Goal: Task Accomplishment & Management: Complete application form

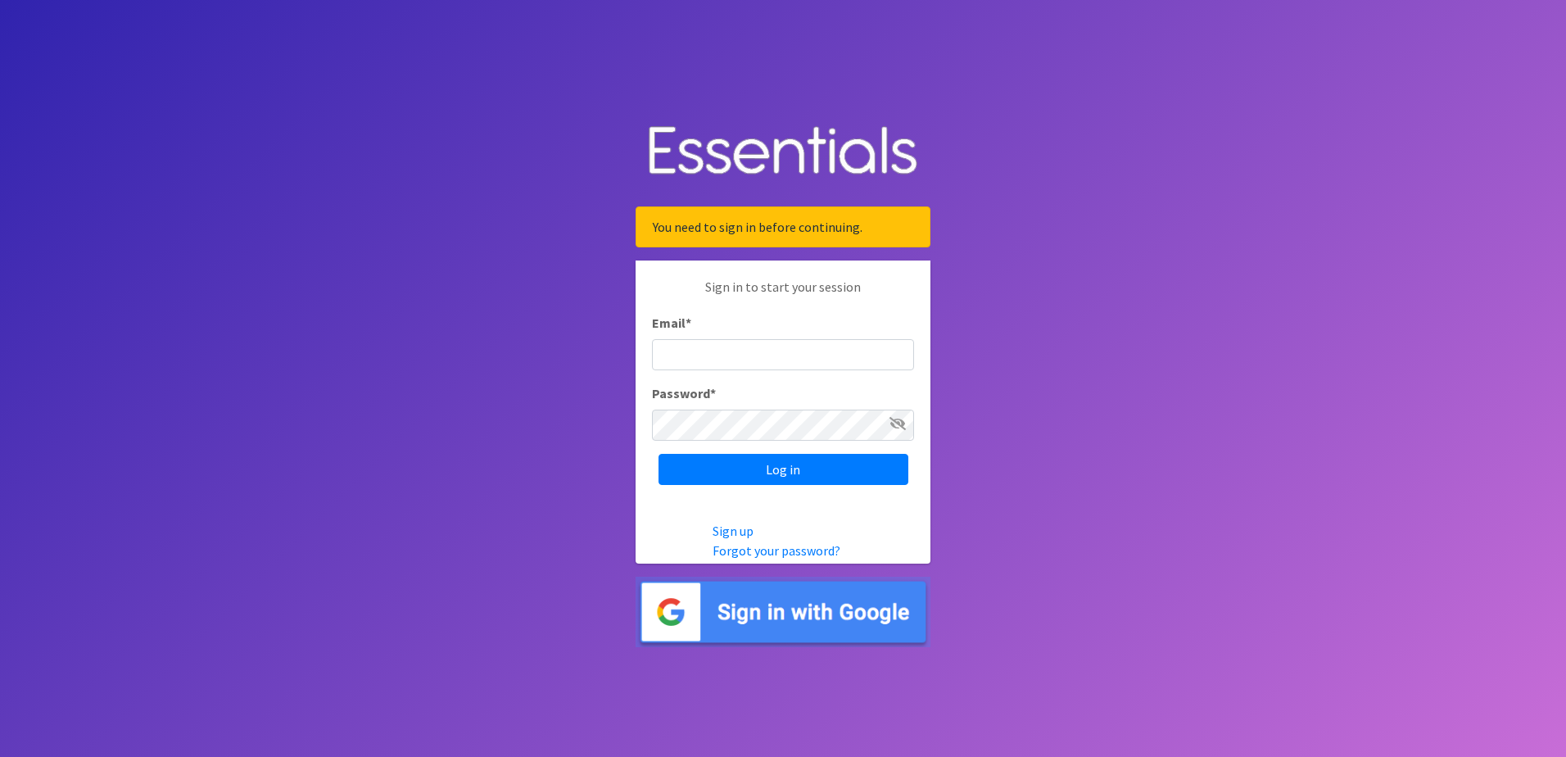
click at [743, 356] on input "Email *" at bounding box center [783, 354] width 262 height 31
type input "[EMAIL_ADDRESS][DOMAIN_NAME]"
click at [798, 467] on input "Log in" at bounding box center [783, 469] width 250 height 31
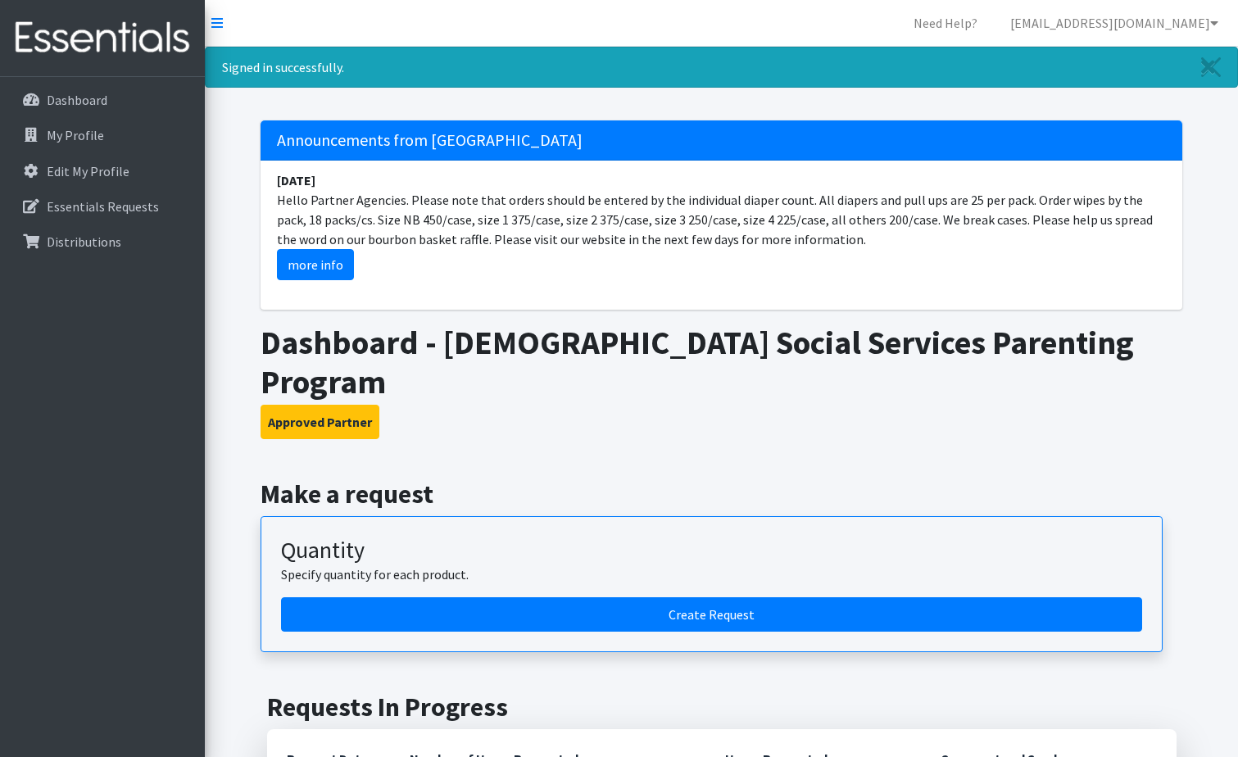
drag, startPoint x: 410, startPoint y: 197, endPoint x: 890, endPoint y: 247, distance: 483.4
click at [890, 247] on li "[DATE] Hello Partner Agencies. Please note that orders should be entered by the…" at bounding box center [720, 225] width 921 height 129
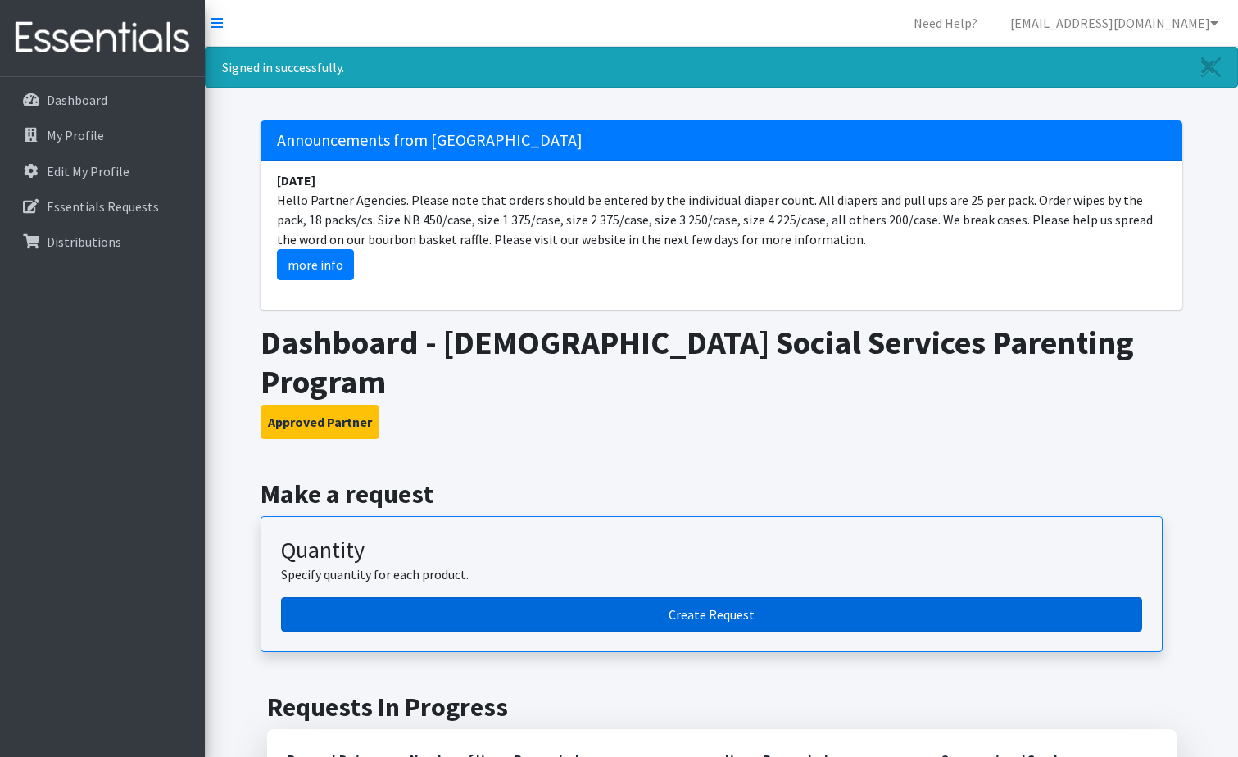
click at [706, 597] on link "Create Request" at bounding box center [711, 614] width 861 height 34
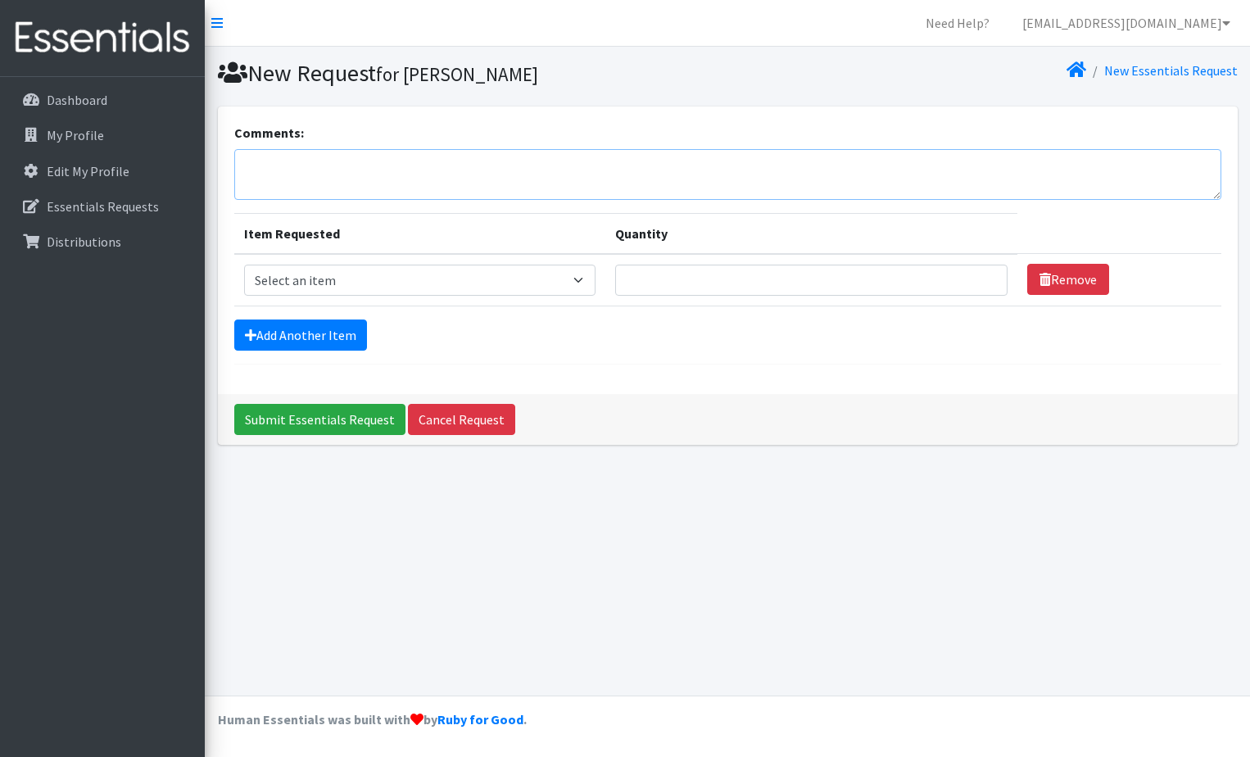
click at [294, 159] on textarea "Comments:" at bounding box center [727, 174] width 987 height 51
paste textarea "Hello Partner Agencies. Please note that orders should be entered by the indivi…"
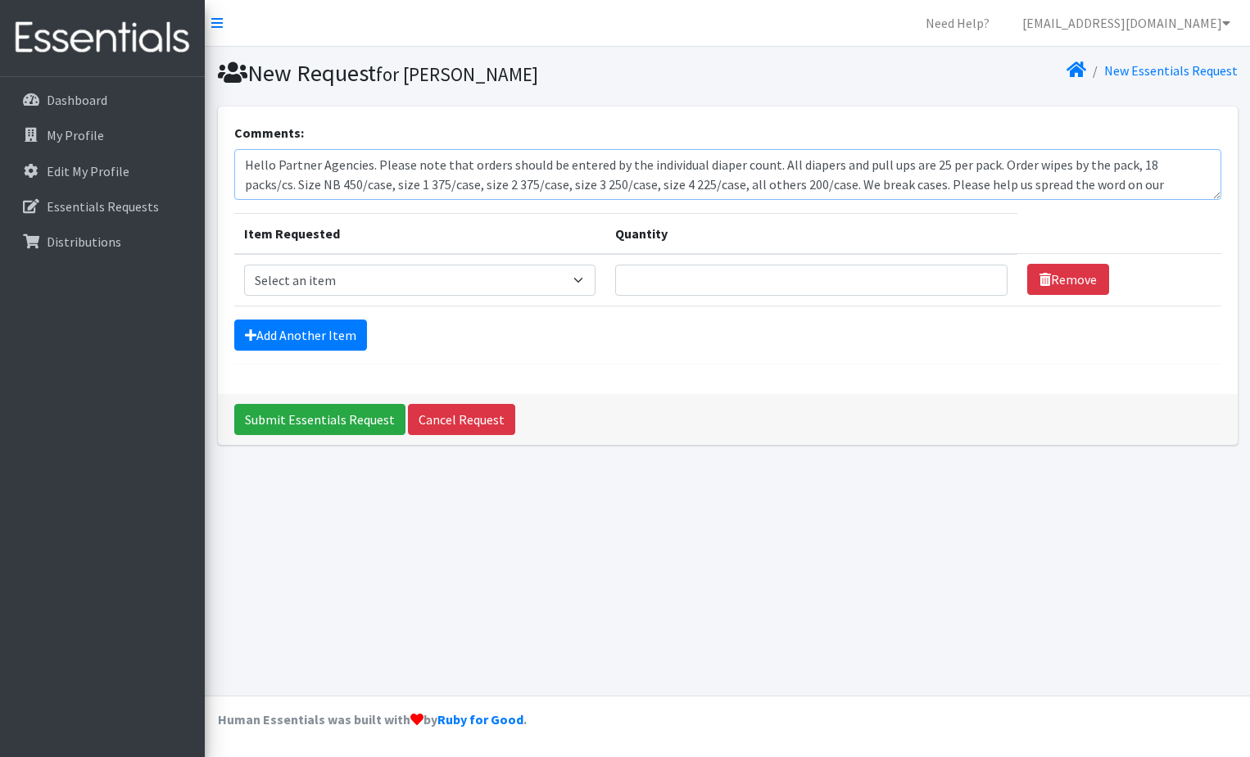
type textarea "Hello Partner Agencies. Please note that orders should be entered by the indivi…"
click at [586, 283] on select "Select an item 1 month period supply kit Kids (Newborn) Kids (Size 1) Kids (Siz…" at bounding box center [419, 280] width 351 height 31
select select "15069"
click at [244, 265] on select "Select an item 1 month period supply kit Kids (Newborn) Kids (Size 1) Kids (Siz…" at bounding box center [419, 280] width 351 height 31
click at [652, 278] on input "Quantity" at bounding box center [811, 280] width 392 height 31
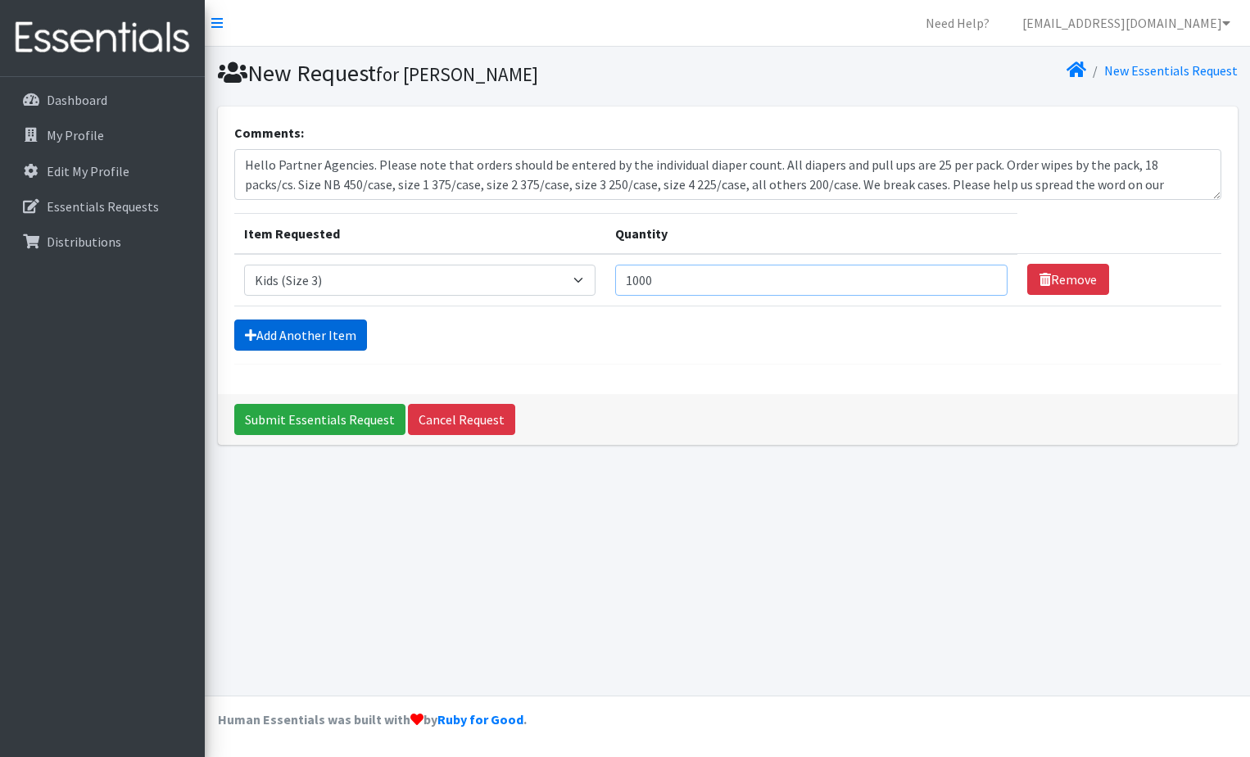
type input "1000"
click at [326, 337] on link "Add Another Item" at bounding box center [300, 334] width 133 height 31
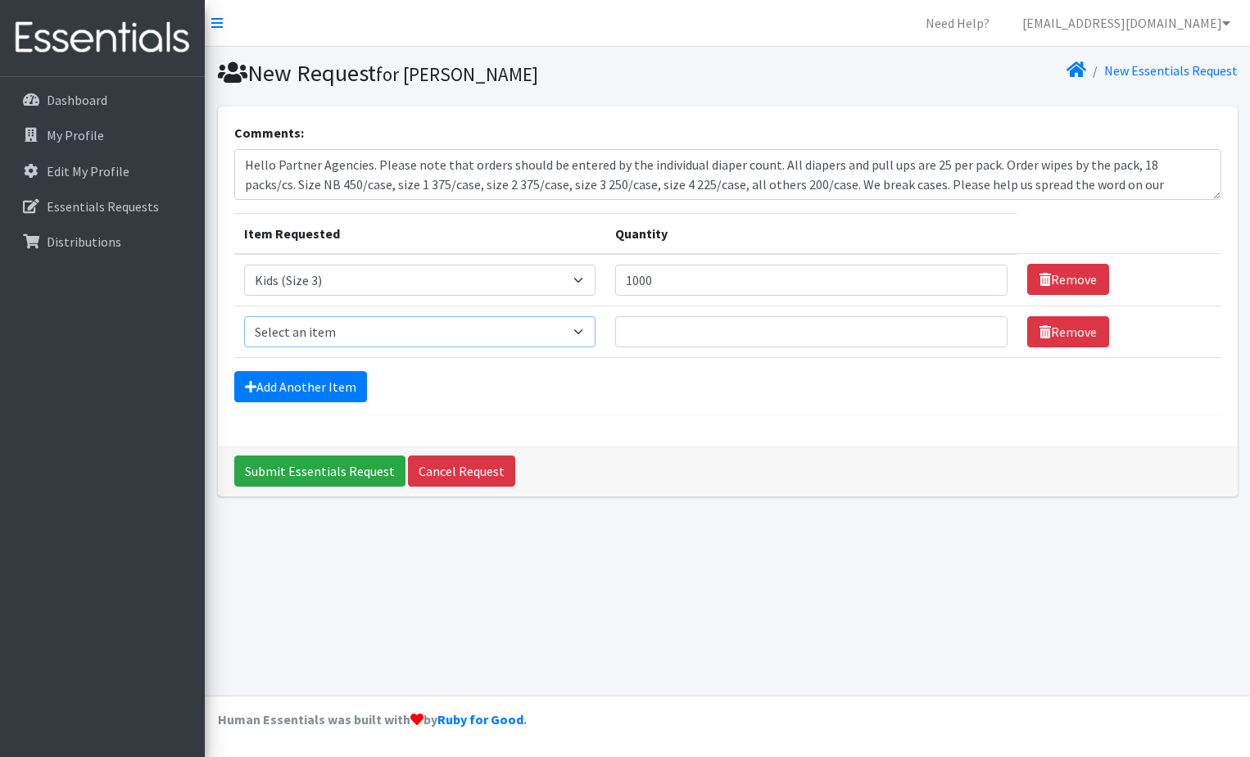
click at [425, 336] on select "Select an item 1 month period supply kit Kids (Newborn) Kids (Size 1) Kids (Siz…" at bounding box center [419, 331] width 351 height 31
select select "15038"
click at [244, 316] on select "Select an item 1 month period supply kit Kids (Newborn) Kids (Size 1) Kids (Siz…" at bounding box center [419, 331] width 351 height 31
click at [673, 335] on input "Quantity" at bounding box center [811, 331] width 392 height 31
type input "900"
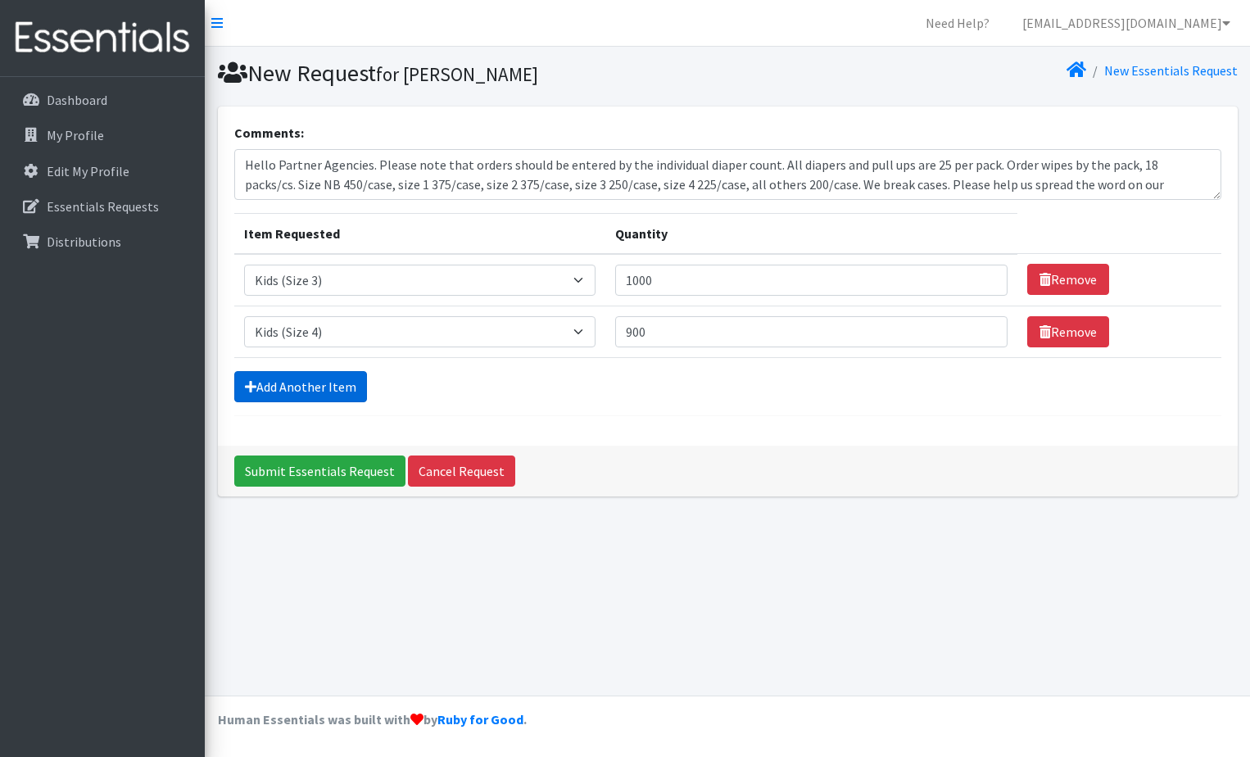
click at [330, 378] on link "Add Another Item" at bounding box center [300, 386] width 133 height 31
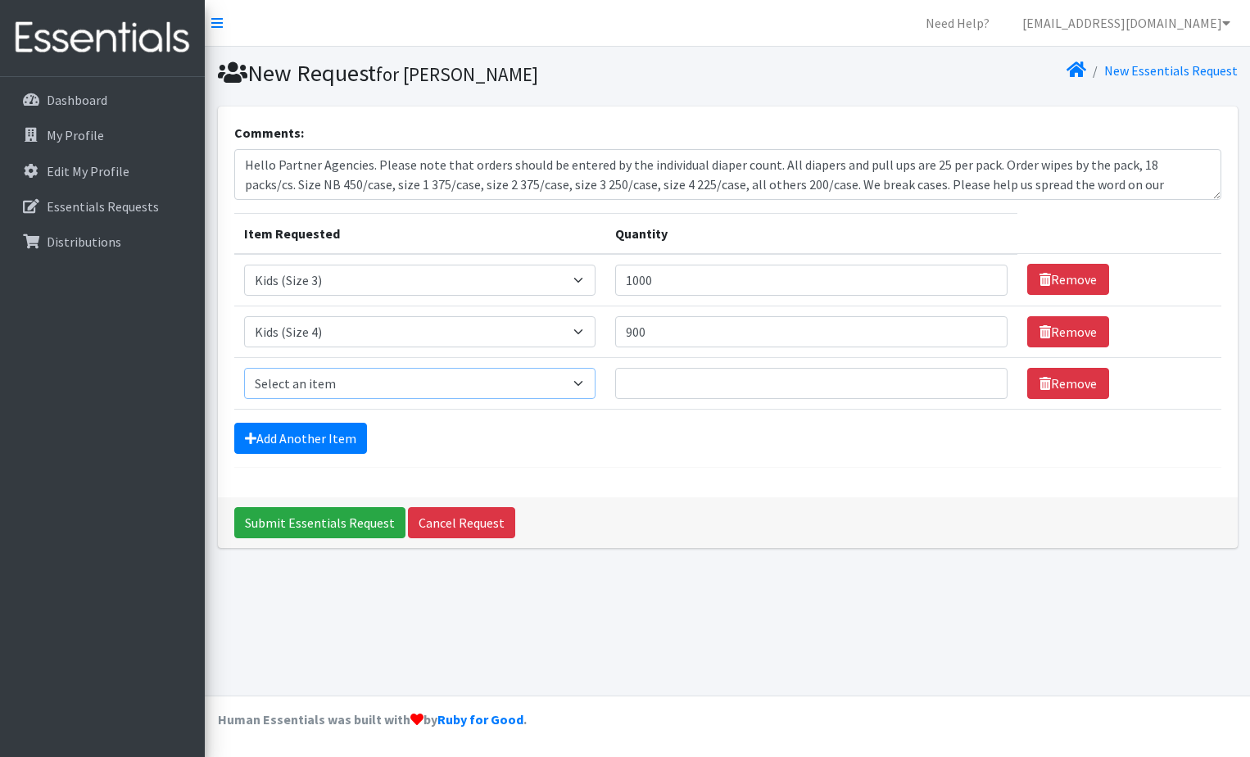
click at [334, 378] on select "Select an item 1 month period supply kit Kids (Newborn) Kids (Size 1) Kids (Siz…" at bounding box center [419, 383] width 351 height 31
select select "15044"
click at [244, 368] on select "Select an item 1 month period supply kit Kids (Newborn) Kids (Size 1) Kids (Siz…" at bounding box center [419, 383] width 351 height 31
click at [718, 387] on input "Quantity" at bounding box center [811, 383] width 392 height 31
type input "1000"
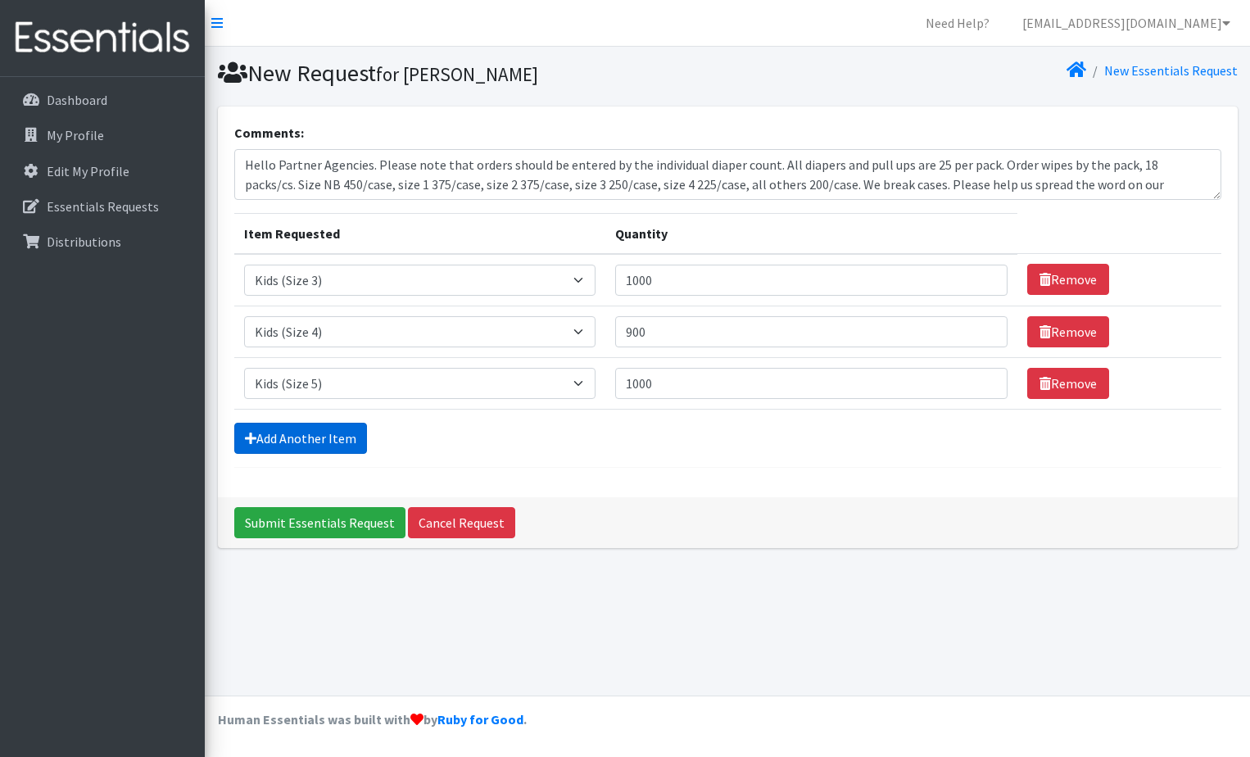
click at [298, 432] on link "Add Another Item" at bounding box center [300, 438] width 133 height 31
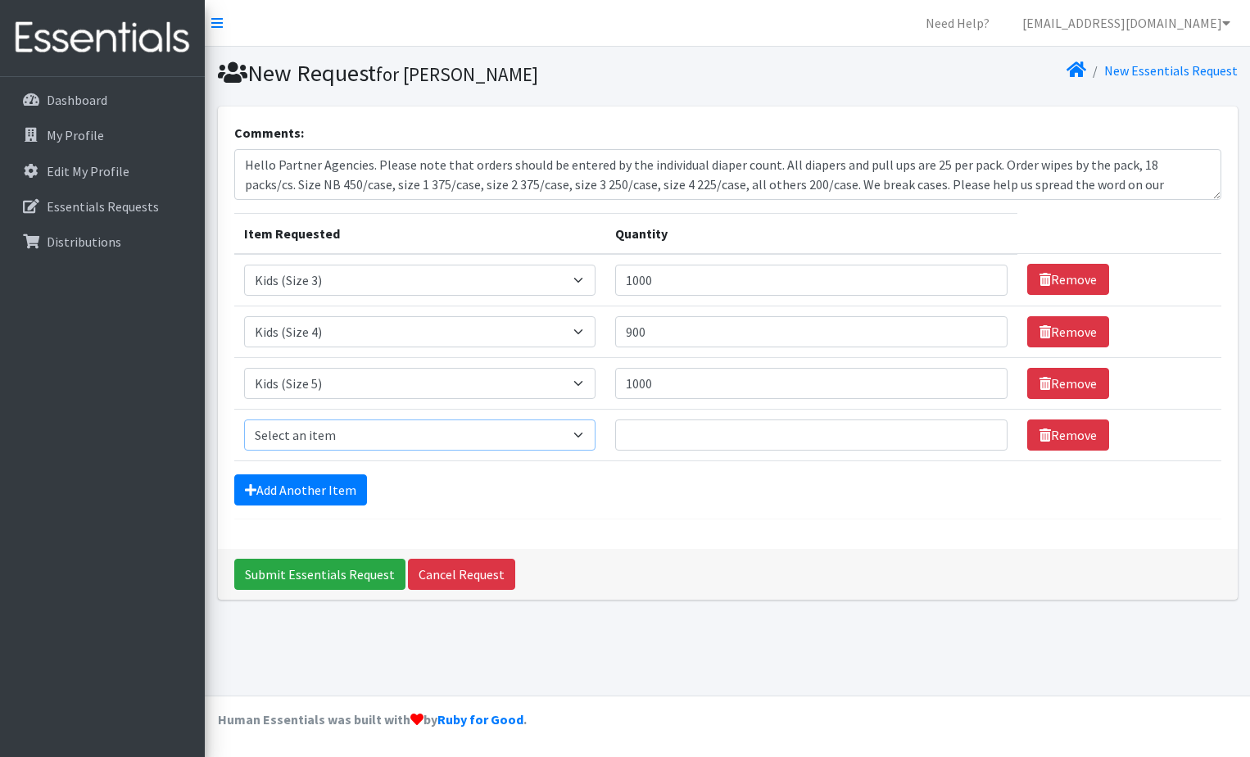
click at [343, 442] on select "Select an item 1 month period supply kit Kids (Newborn) Kids (Size 1) Kids (Siz…" at bounding box center [419, 434] width 351 height 31
select select "15071"
click at [244, 419] on select "Select an item 1 month period supply kit Kids (Newborn) Kids (Size 1) Kids (Siz…" at bounding box center [419, 434] width 351 height 31
click at [667, 427] on input "Quantity" at bounding box center [811, 434] width 392 height 31
type input "1000"
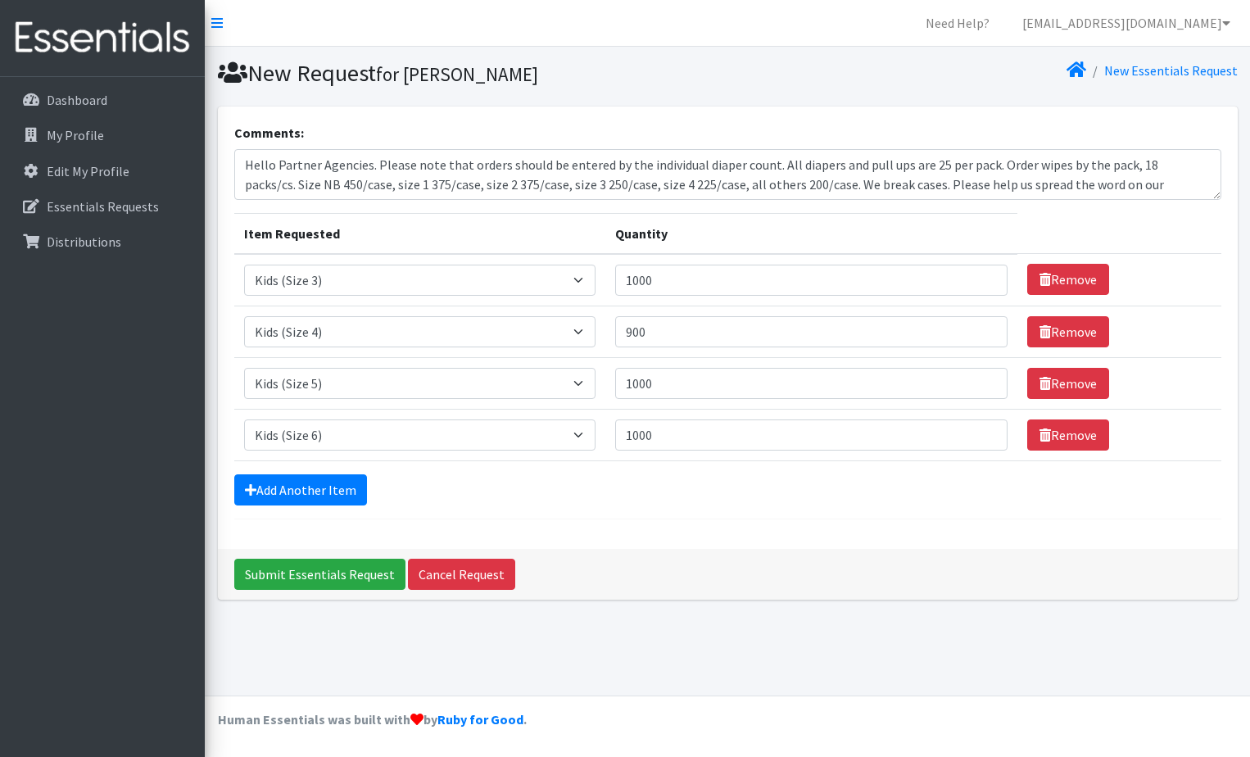
click at [628, 521] on div "Comments: Hello Partner Agencies. Please note that orders should be entered by …" at bounding box center [728, 327] width 1020 height 442
click at [329, 487] on link "Add Another Item" at bounding box center [300, 489] width 133 height 31
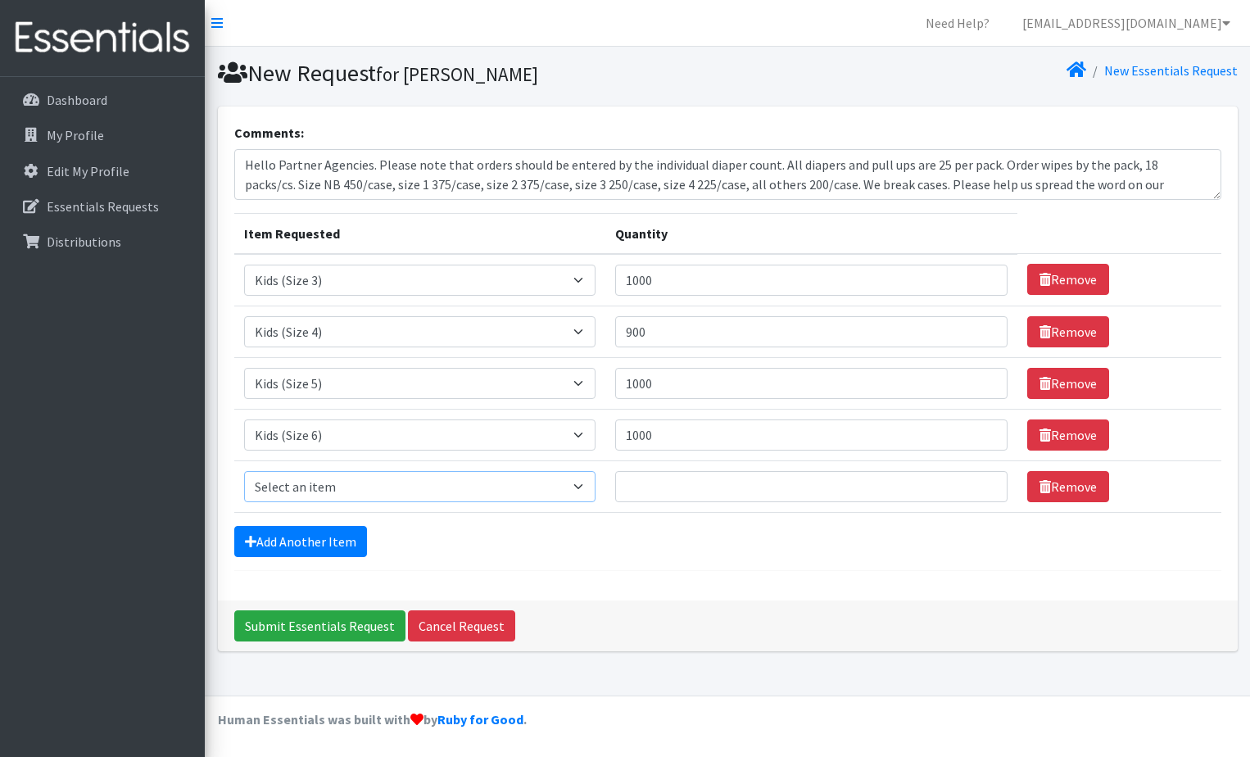
click at [428, 491] on select "Select an item 1 month period supply kit Kids (Newborn) Kids (Size 1) Kids (Siz…" at bounding box center [419, 486] width 351 height 31
select select "15078"
click at [244, 471] on select "Select an item 1 month period supply kit Kids (Newborn) Kids (Size 1) Kids (Siz…" at bounding box center [419, 486] width 351 height 31
click at [242, 158] on textarea "Hello Partner Agencies. Please note that orders should be entered by the indivi…" at bounding box center [727, 174] width 987 height 51
drag, startPoint x: 305, startPoint y: 159, endPoint x: 1002, endPoint y: 161, distance: 696.2
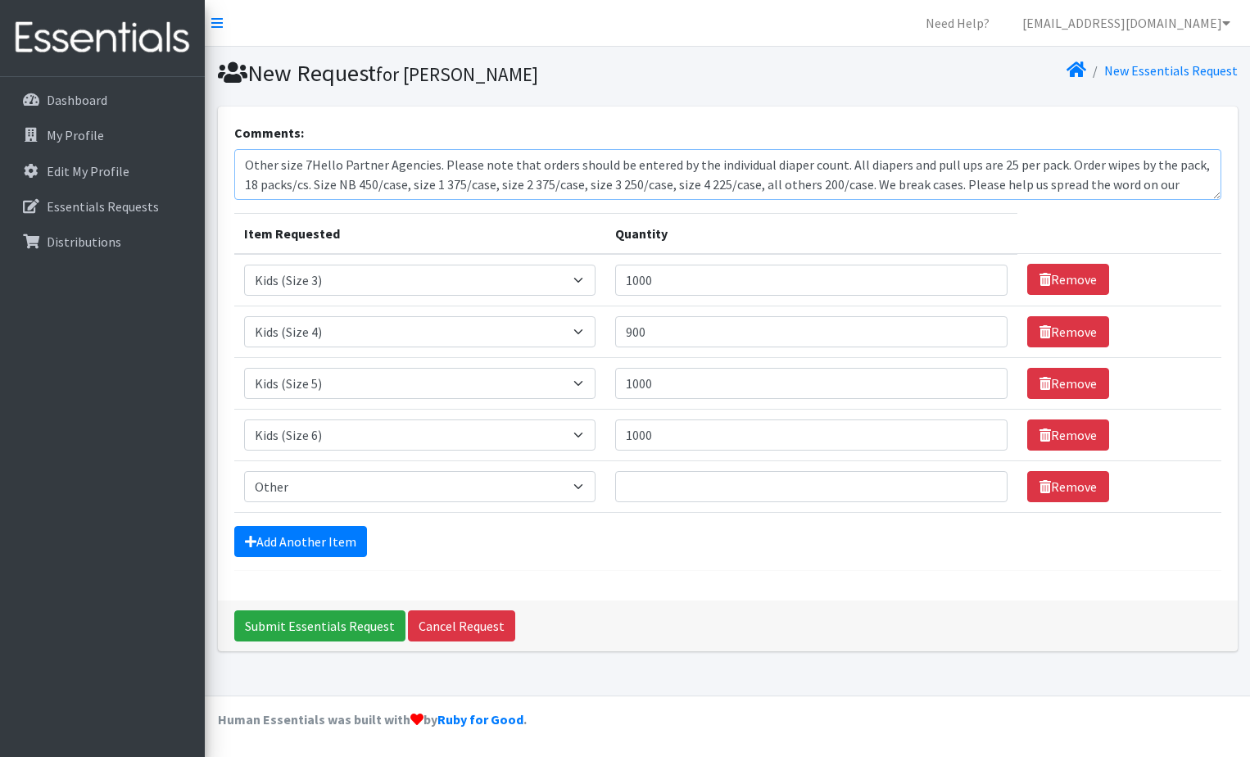
click at [1002, 161] on textarea "Other size 7Hello Partner Agencies. Please note that orders should be entered b…" at bounding box center [727, 174] width 987 height 51
type textarea "Other size 7Hello Partner Agencies. Please note that orders should be entered b…"
click at [663, 533] on div "Add Another Item" at bounding box center [727, 541] width 987 height 31
click at [663, 484] on input "Quantity" at bounding box center [811, 486] width 392 height 31
type input "1"
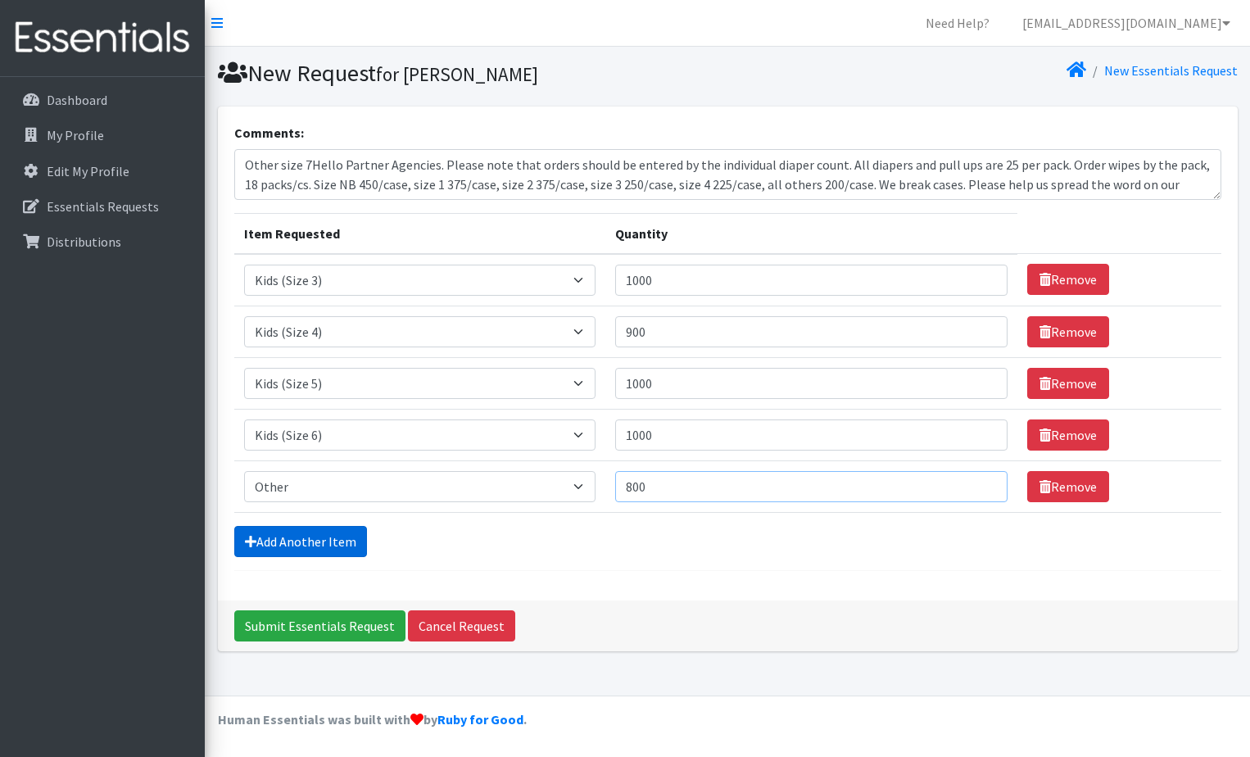
type input "800"
click at [342, 539] on link "Add Another Item" at bounding box center [300, 541] width 133 height 31
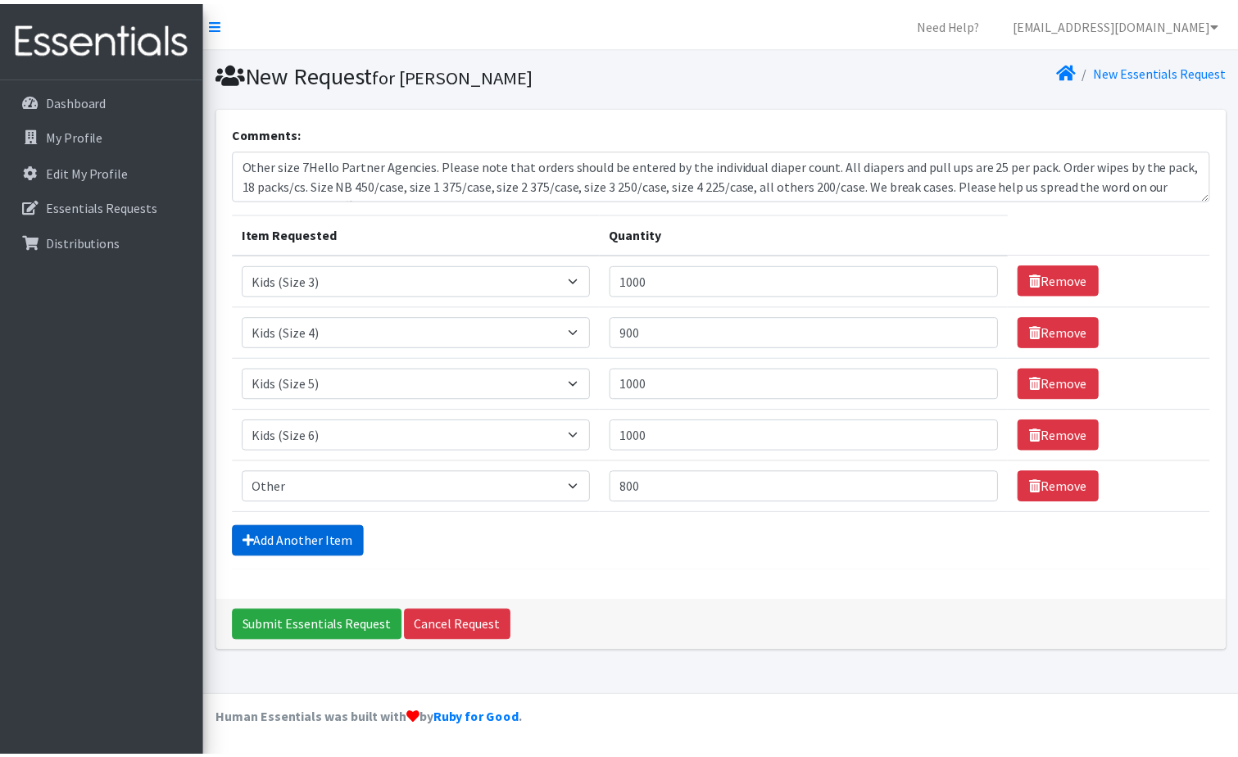
scroll to position [20, 0]
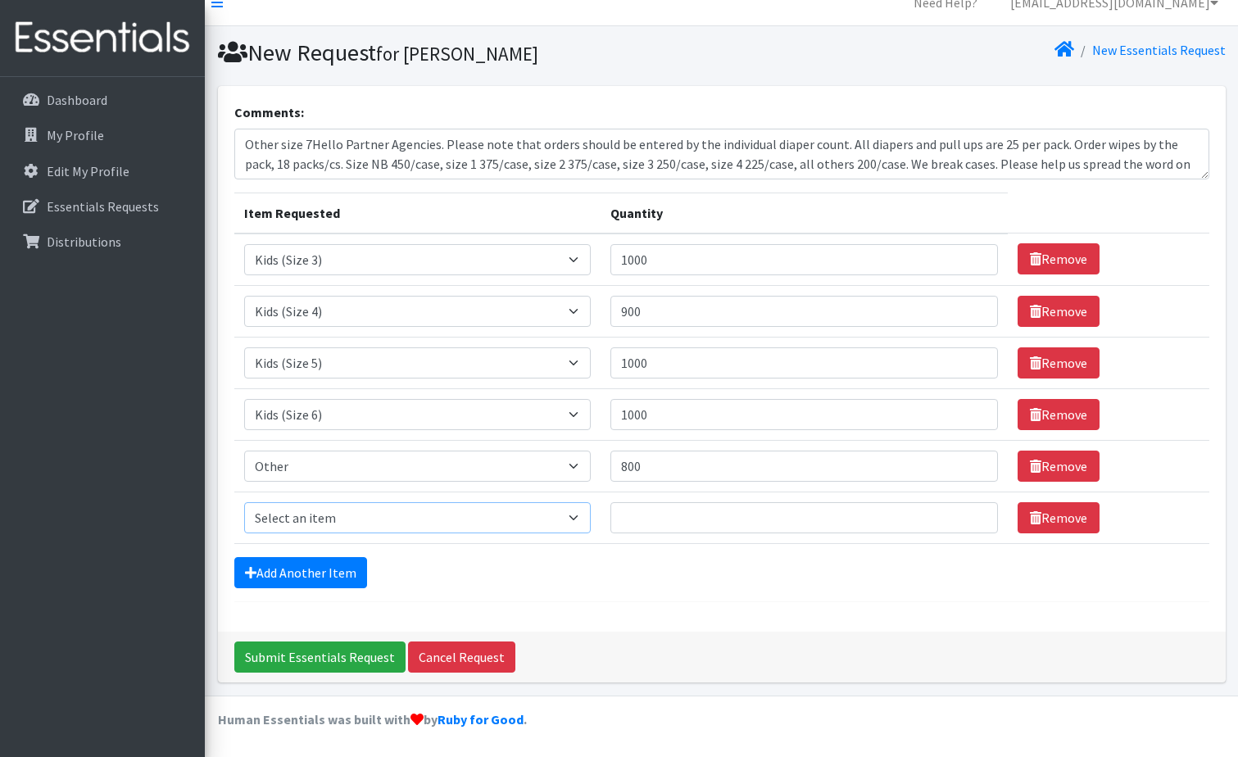
click at [398, 514] on select "Select an item 1 month period supply kit Kids (Newborn) Kids (Size 1) Kids (Siz…" at bounding box center [417, 517] width 346 height 31
select select "15040"
click at [244, 502] on select "Select an item 1 month period supply kit Kids (Newborn) Kids (Size 1) Kids (Siz…" at bounding box center [417, 517] width 346 height 31
click at [706, 517] on input "Quantity" at bounding box center [803, 517] width 387 height 31
type input "800"
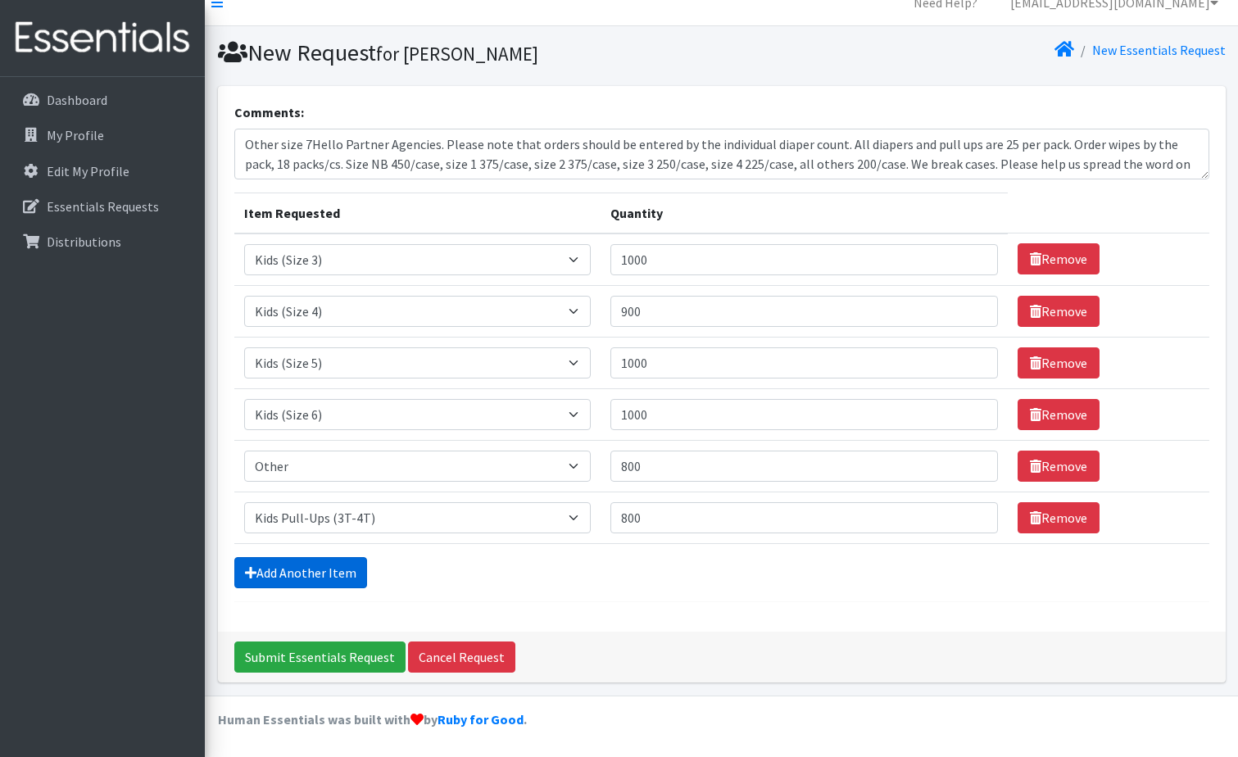
click at [272, 570] on link "Add Another Item" at bounding box center [300, 572] width 133 height 31
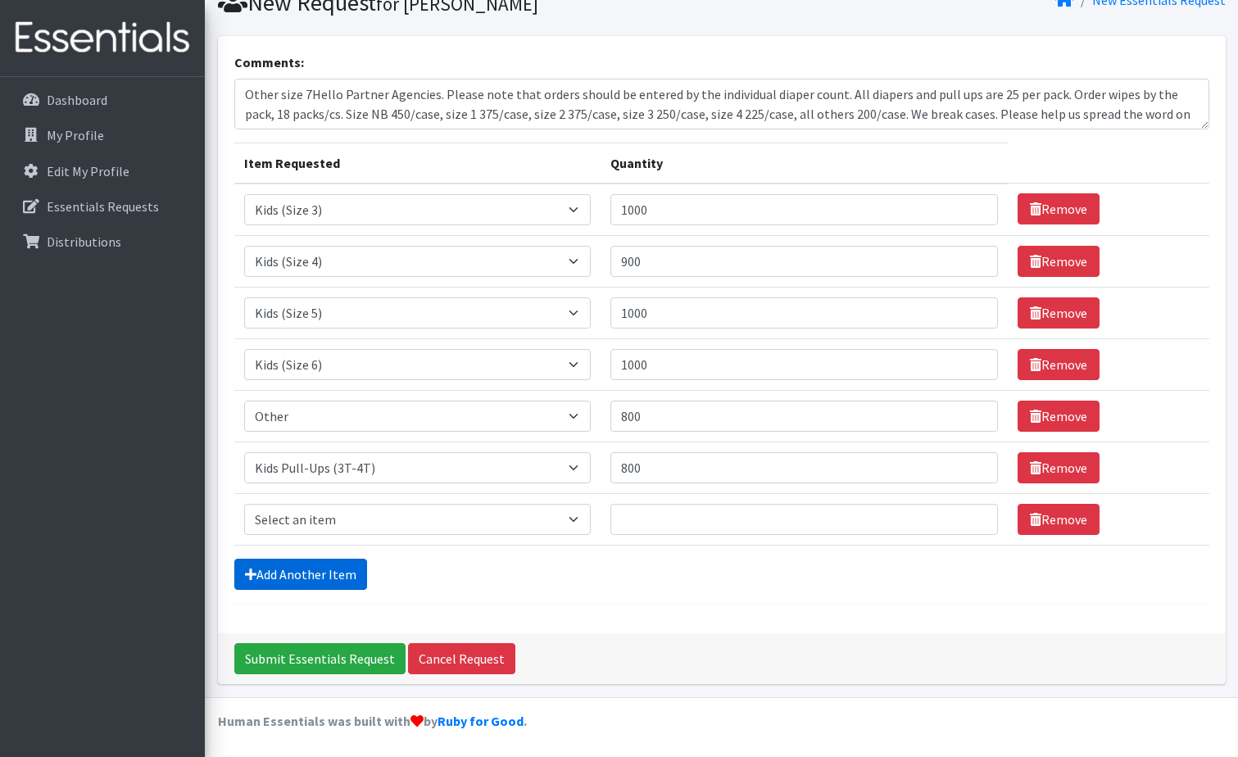
scroll to position [72, 0]
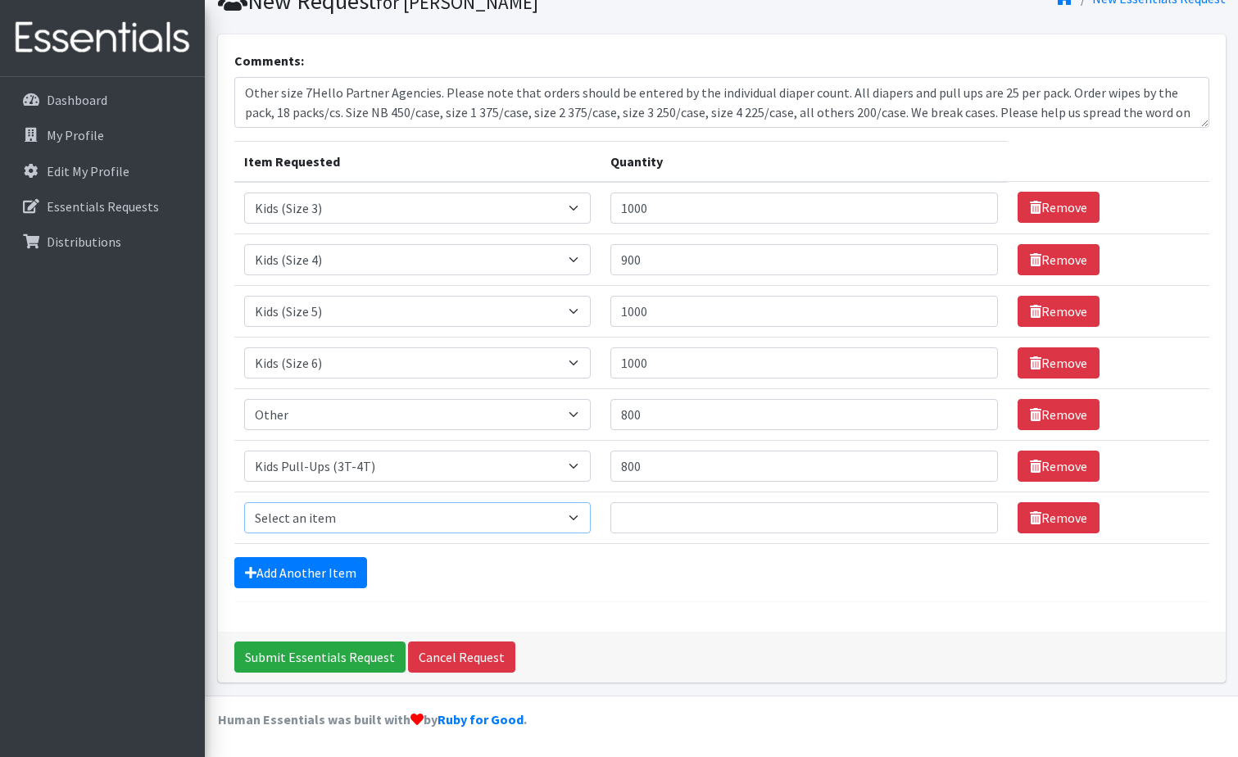
click at [419, 522] on select "Select an item 1 month period supply kit Kids (Newborn) Kids (Size 1) Kids (Siz…" at bounding box center [417, 517] width 346 height 31
select select "15074"
click at [244, 502] on select "Select an item 1 month period supply kit Kids (Newborn) Kids (Size 1) Kids (Siz…" at bounding box center [417, 517] width 346 height 31
click at [681, 523] on input "Quantity" at bounding box center [803, 517] width 387 height 31
type input "800"
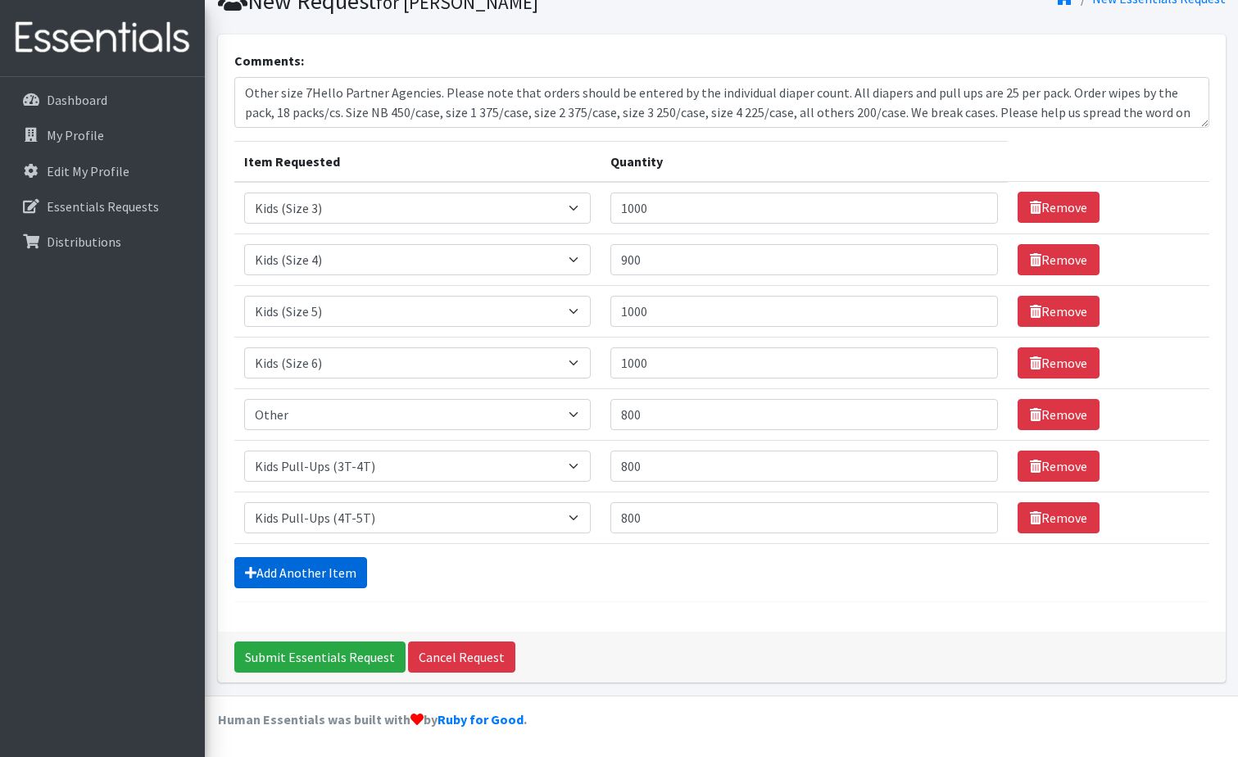
click at [316, 575] on link "Add Another Item" at bounding box center [300, 572] width 133 height 31
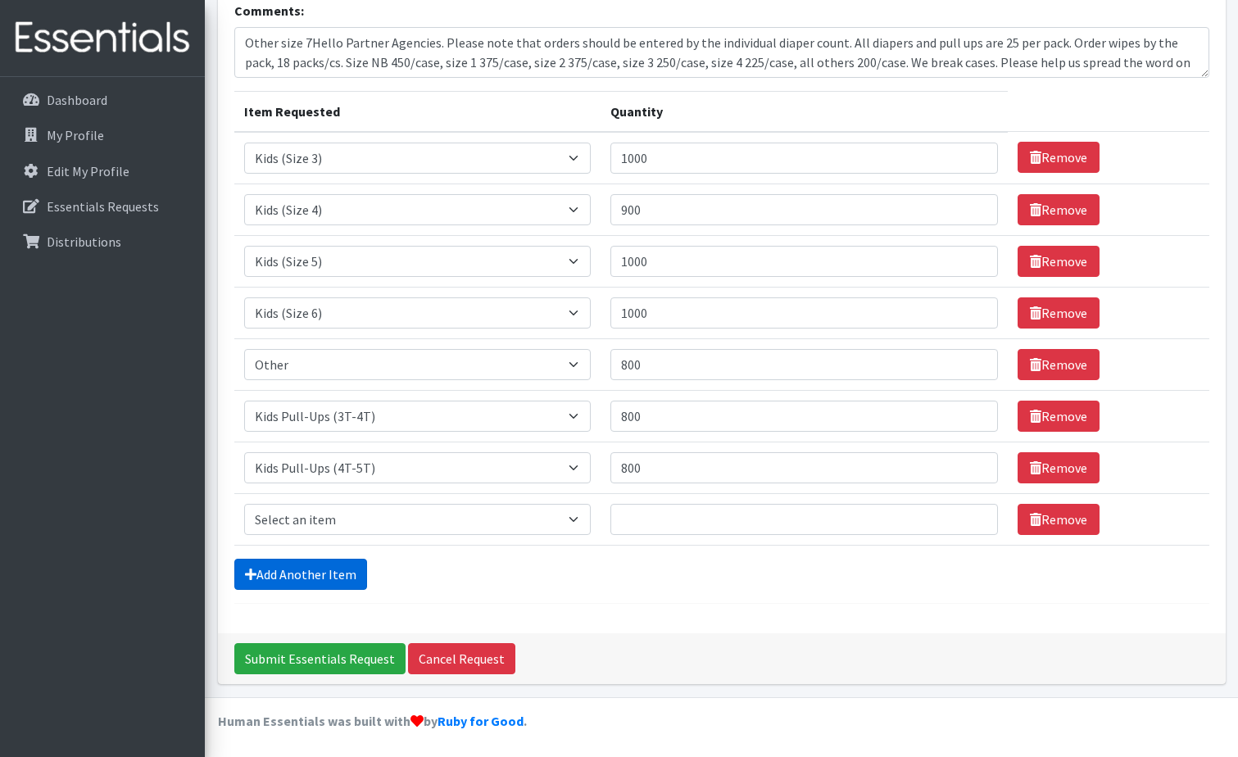
scroll to position [124, 0]
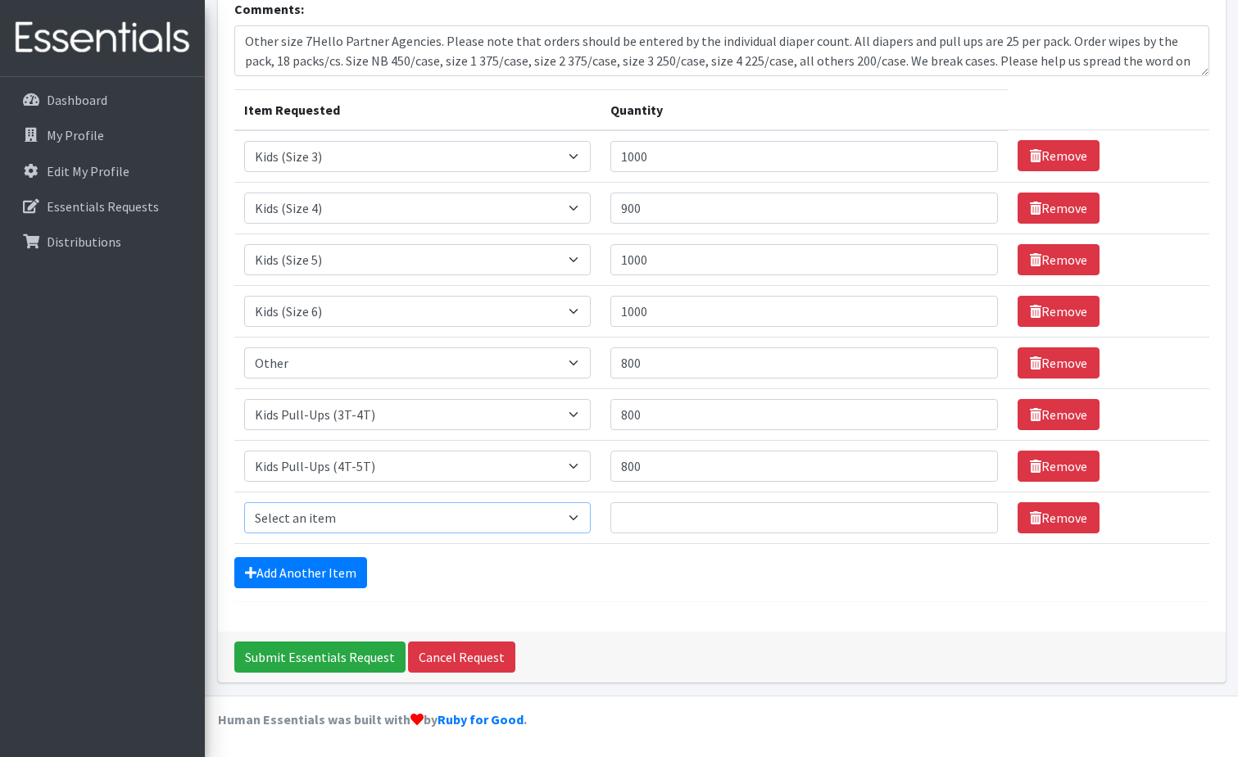
click at [536, 521] on select "Select an item 1 month period supply kit Kids (Newborn) Kids (Size 1) Kids (Siz…" at bounding box center [417, 517] width 346 height 31
select select "15043"
click at [244, 502] on select "Select an item 1 month period supply kit Kids (Newborn) Kids (Size 1) Kids (Siz…" at bounding box center [417, 517] width 346 height 31
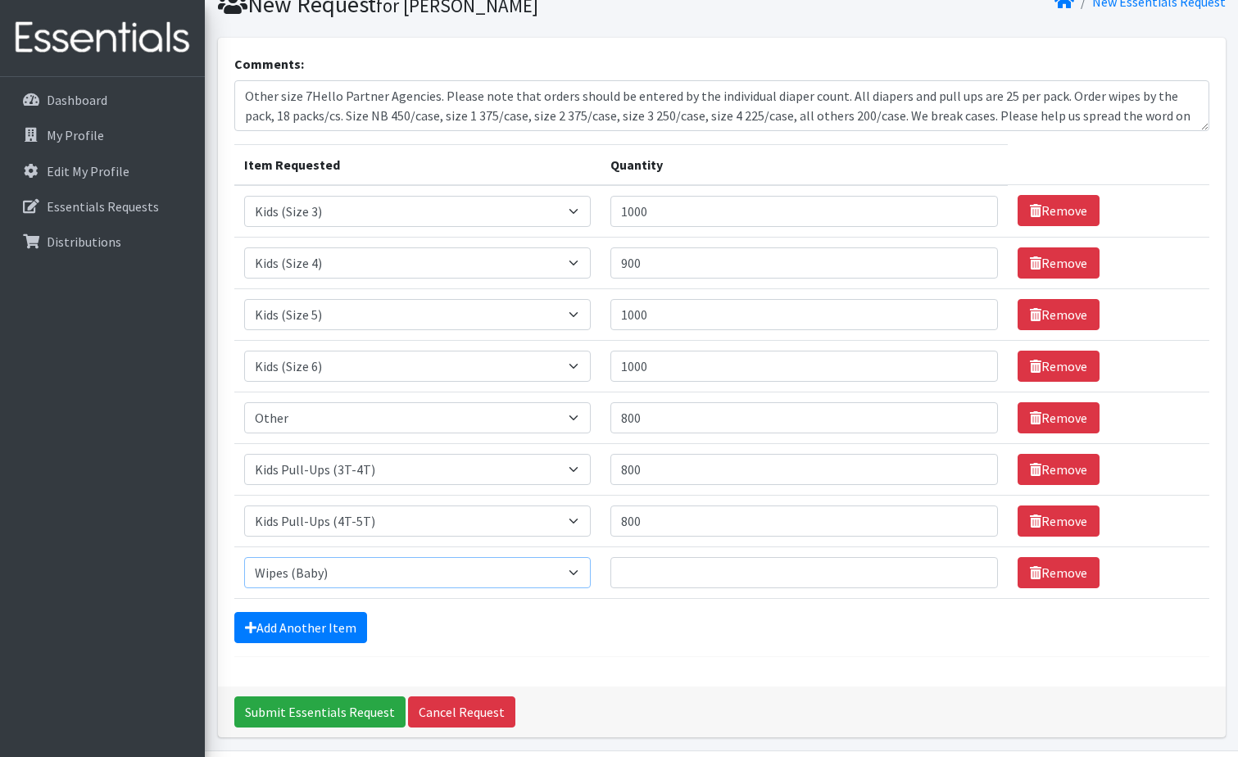
scroll to position [0, 0]
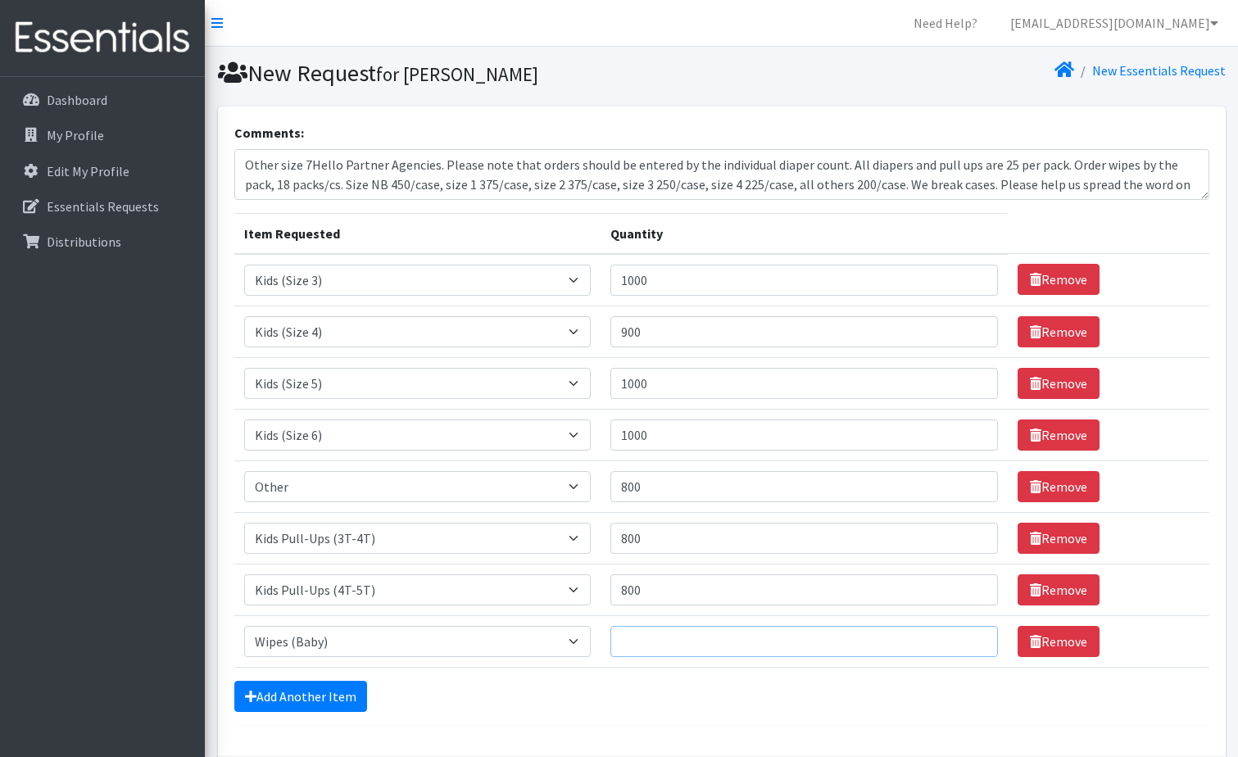
click at [721, 644] on input "Quantity" at bounding box center [803, 641] width 387 height 31
type input "108"
click at [639, 714] on form "Comments: Other size 7Hello Partner Agencies. Please note that orders should be…" at bounding box center [721, 424] width 975 height 603
click at [274, 165] on textarea "Other size 7Hello Partner Agencies. Please note that orders should be entered b…" at bounding box center [721, 174] width 975 height 51
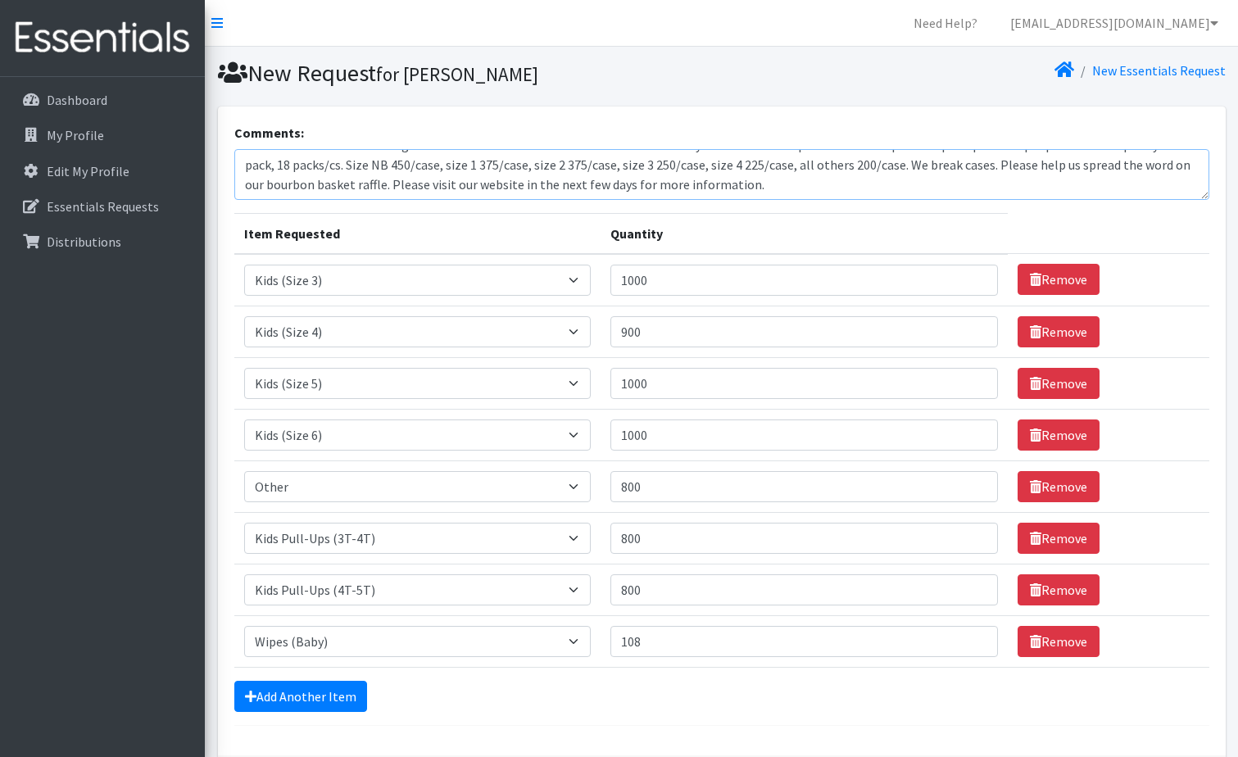
drag, startPoint x: 311, startPoint y: 161, endPoint x: 1459, endPoint y: 246, distance: 1150.6
click at [1238, 246] on html "Need Help? salasi@cssmv.org My Co-Workers My Profile Logout Dashboard My Profil…" at bounding box center [619, 440] width 1238 height 880
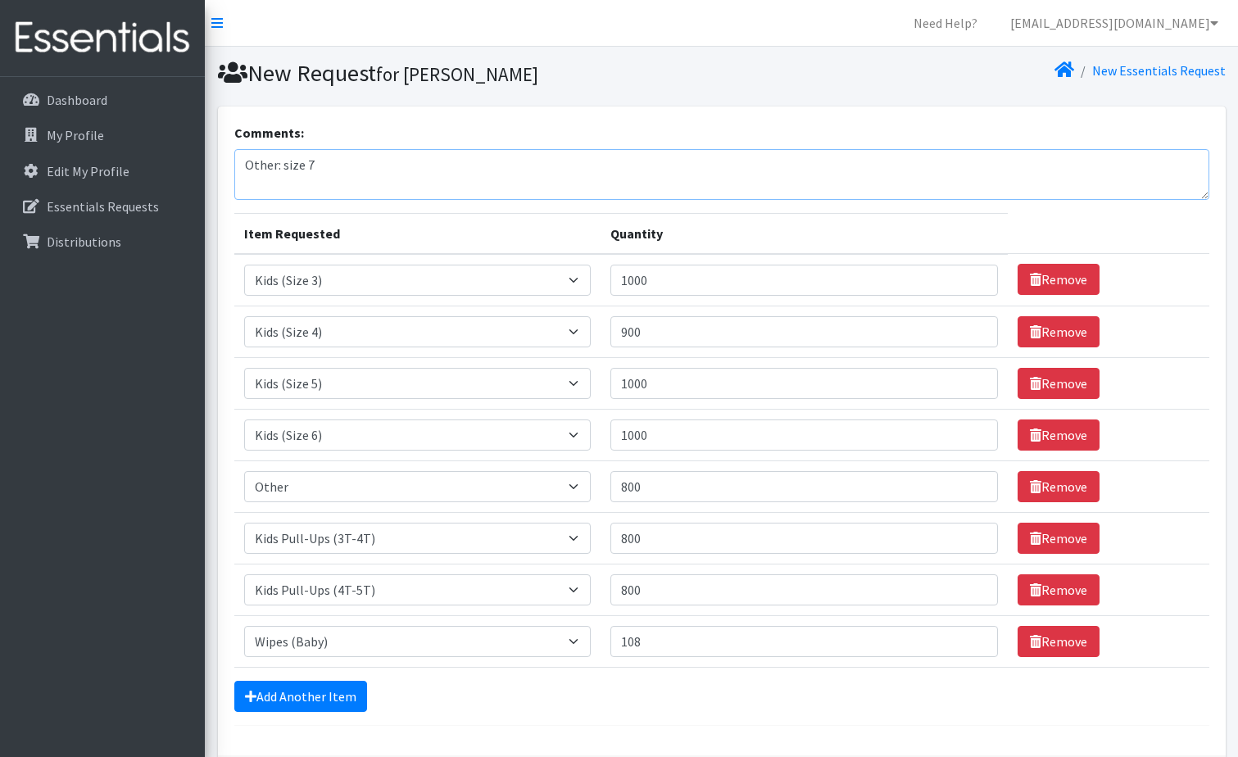
scroll to position [0, 0]
type textarea "Other: size 7"
click at [337, 708] on link "Add Another Item" at bounding box center [300, 696] width 133 height 31
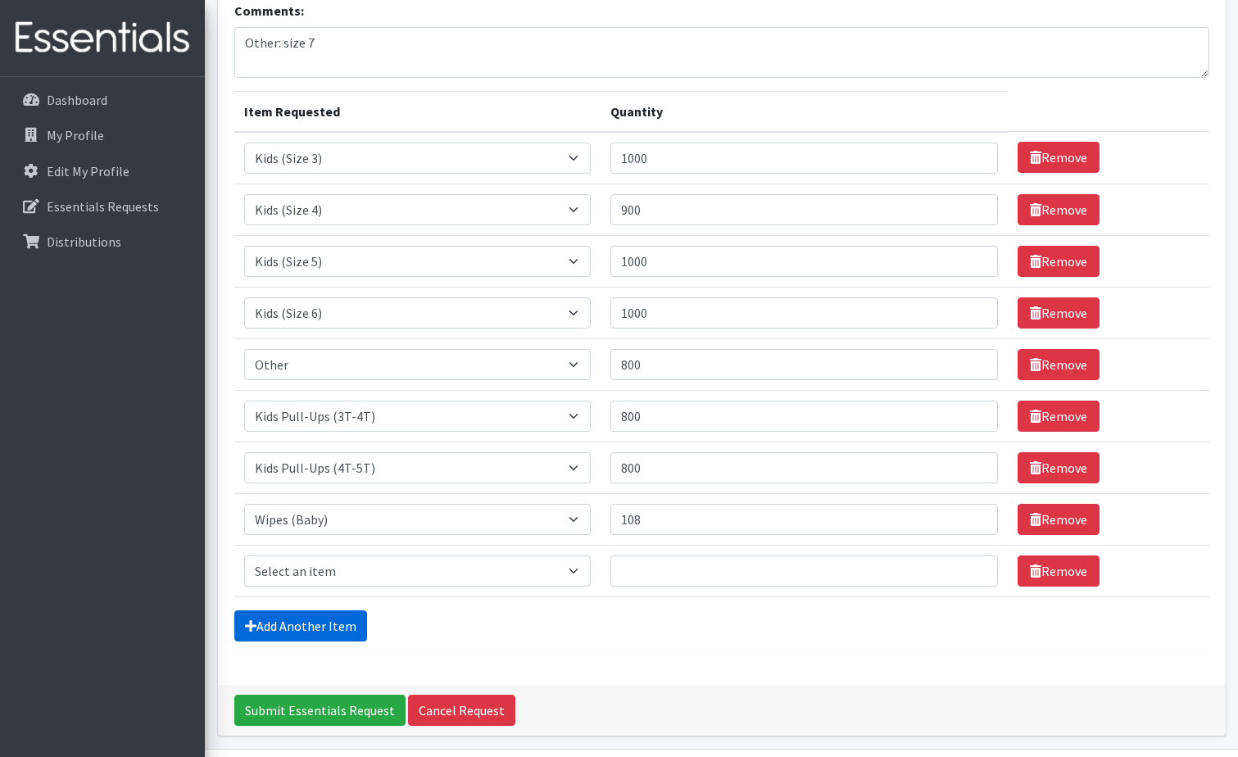
scroll to position [93, 0]
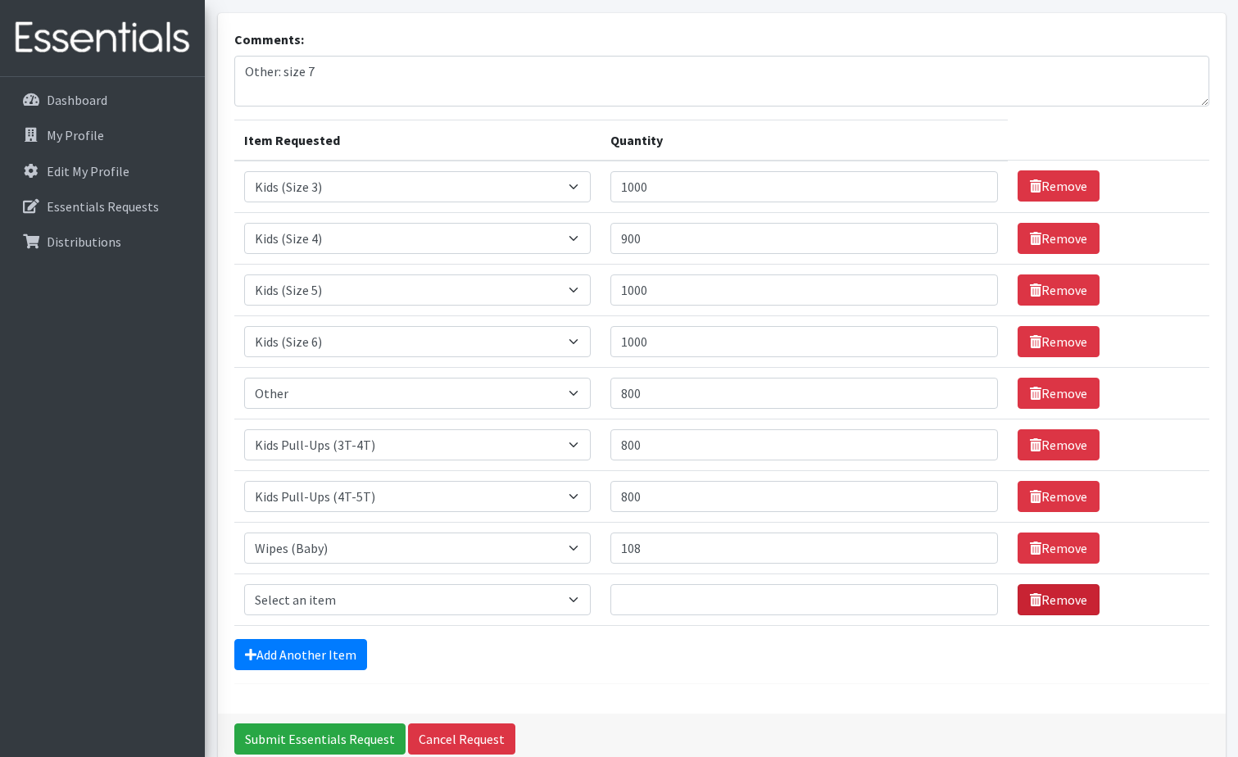
click at [1062, 605] on link "Remove" at bounding box center [1058, 599] width 82 height 31
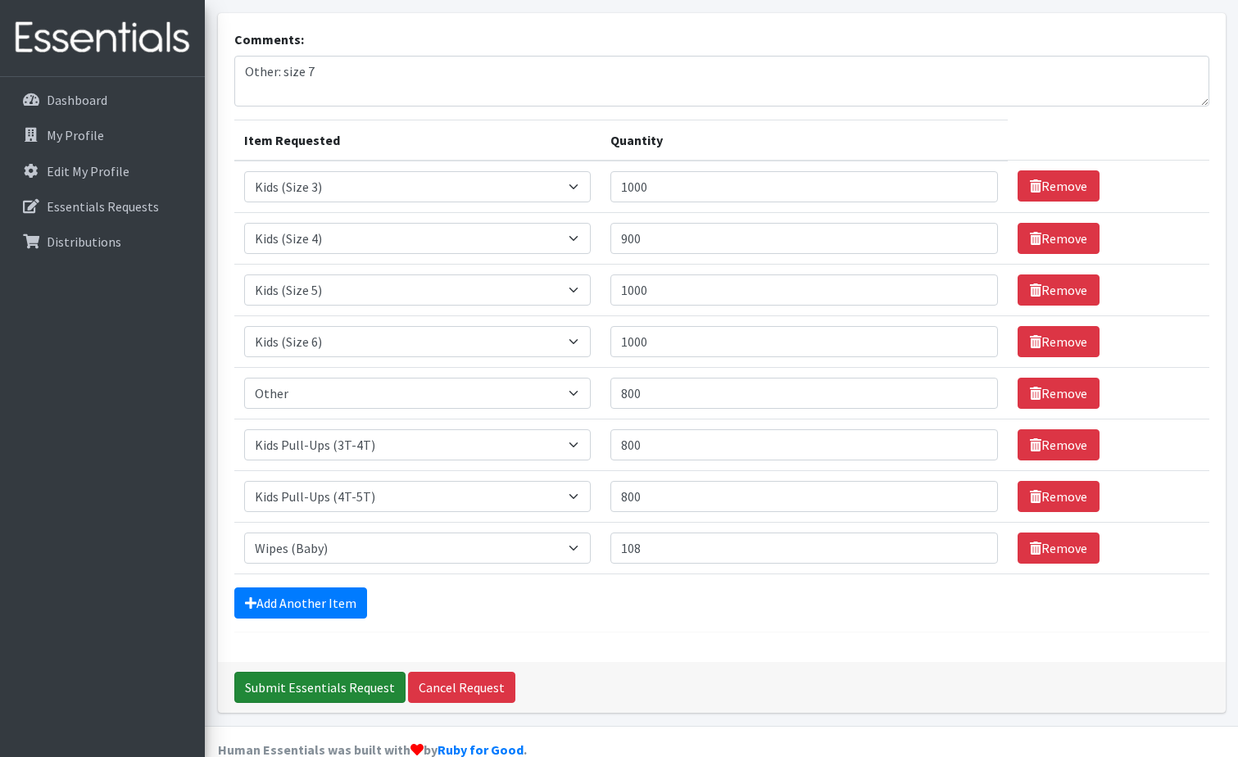
click at [359, 688] on input "Submit Essentials Request" at bounding box center [319, 687] width 171 height 31
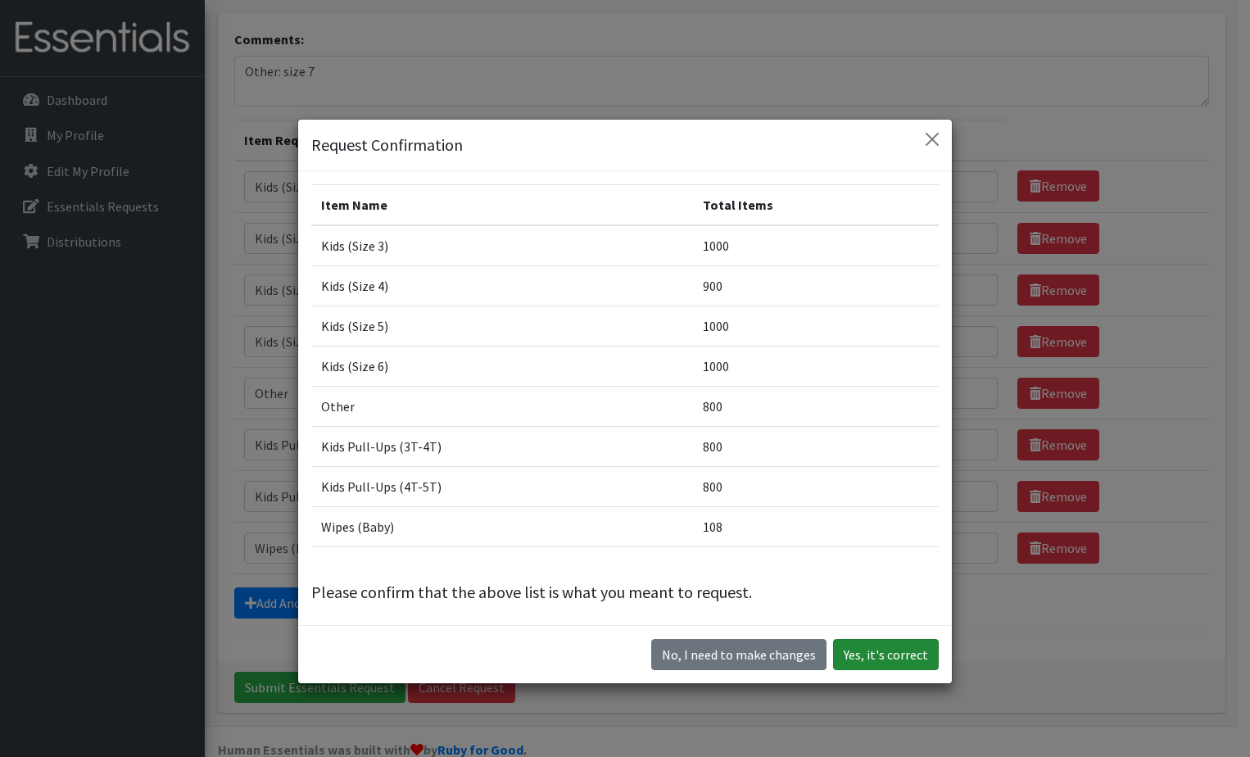
click at [873, 659] on button "Yes, it's correct" at bounding box center [886, 654] width 106 height 31
